Goal: Find specific page/section: Find specific page/section

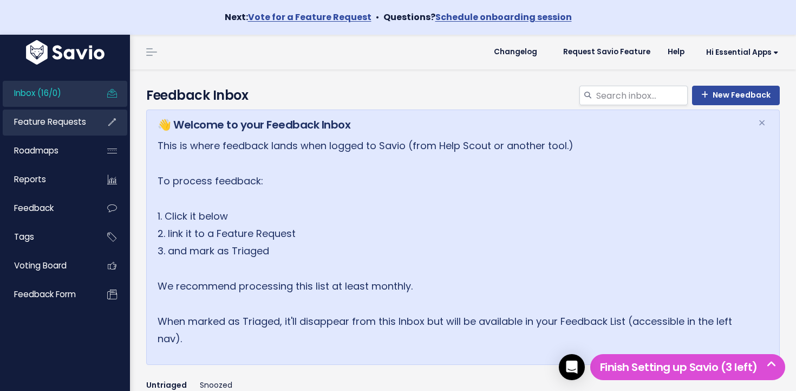
click at [69, 120] on span "Feature Requests" at bounding box center [50, 121] width 72 height 11
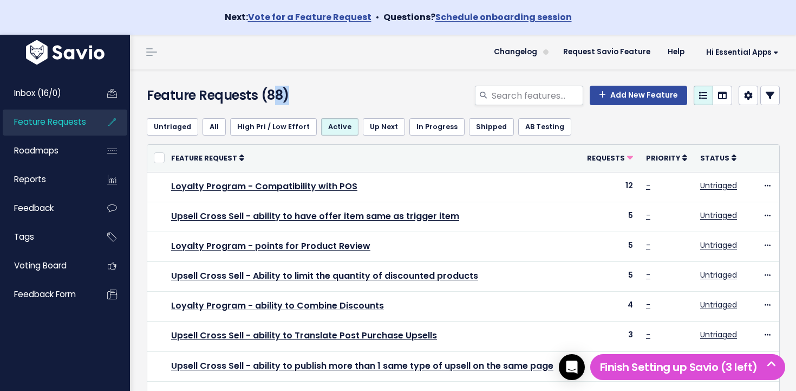
drag, startPoint x: 269, startPoint y: 96, endPoint x: 282, endPoint y: 98, distance: 13.2
click at [282, 98] on h4 "Feature Requests (88)" at bounding box center [247, 96] width 200 height 20
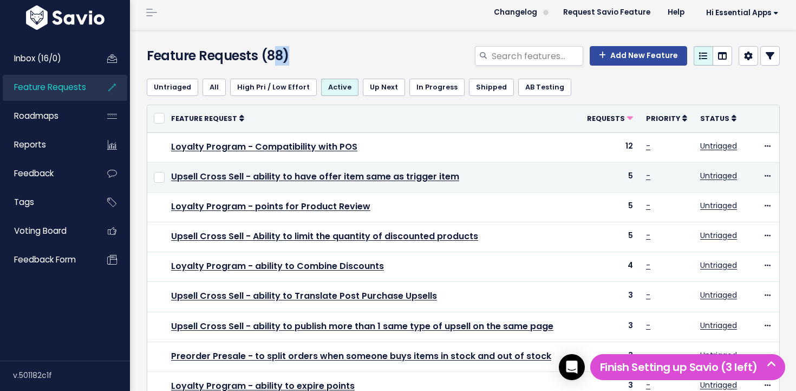
scroll to position [40, 0]
